Goal: Information Seeking & Learning: Understand process/instructions

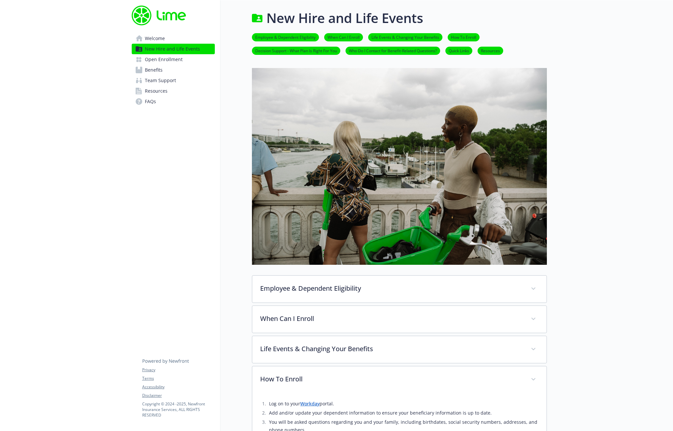
drag, startPoint x: 390, startPoint y: 7, endPoint x: 597, endPoint y: 19, distance: 207.9
click at [600, 19] on body "Skip to main content Welcome New Hire and Life Events Open Enrollment Benefits …" at bounding box center [336, 227] width 673 height 455
